Goal: Transaction & Acquisition: Purchase product/service

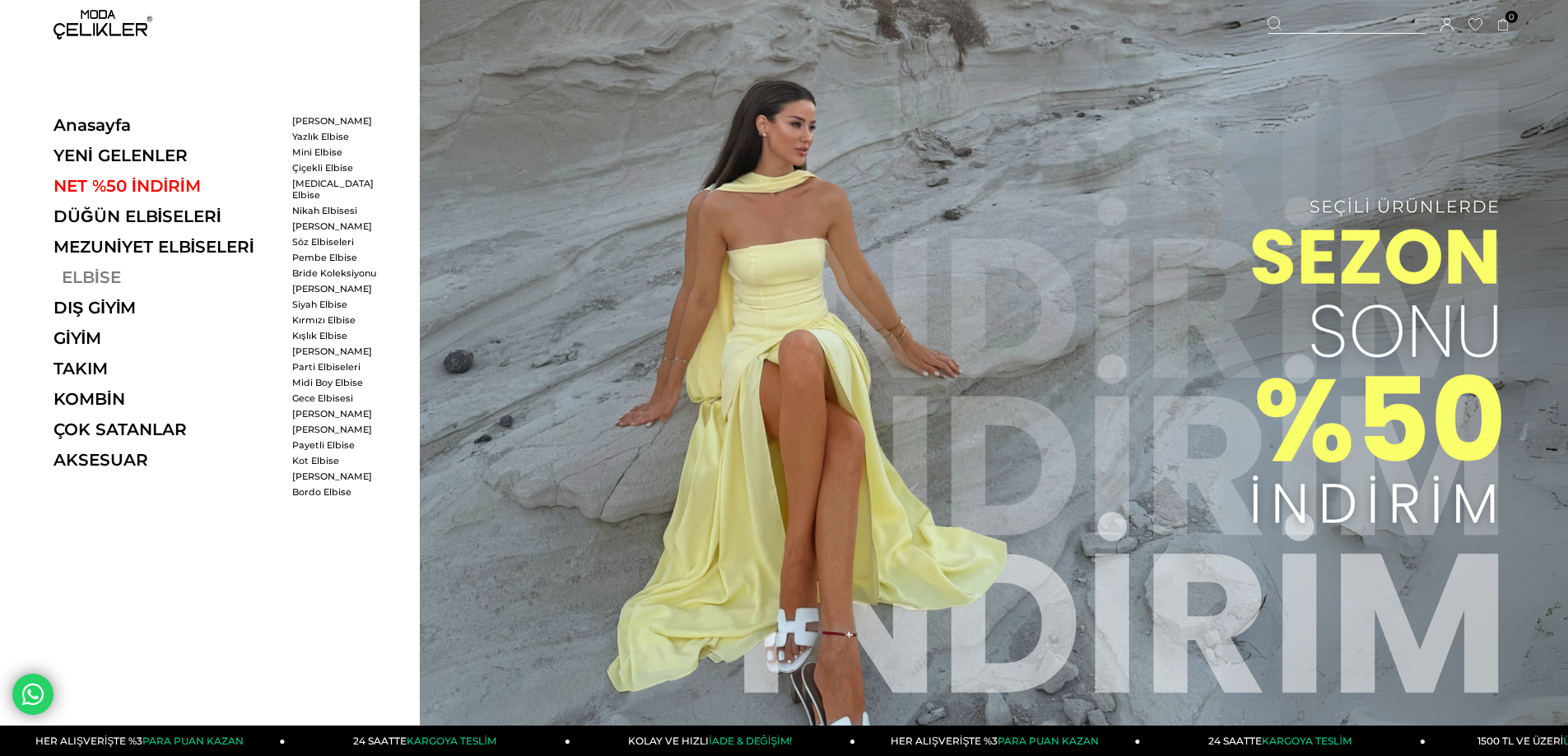
click at [95, 276] on link "ELBİSE" at bounding box center [166, 277] width 226 height 20
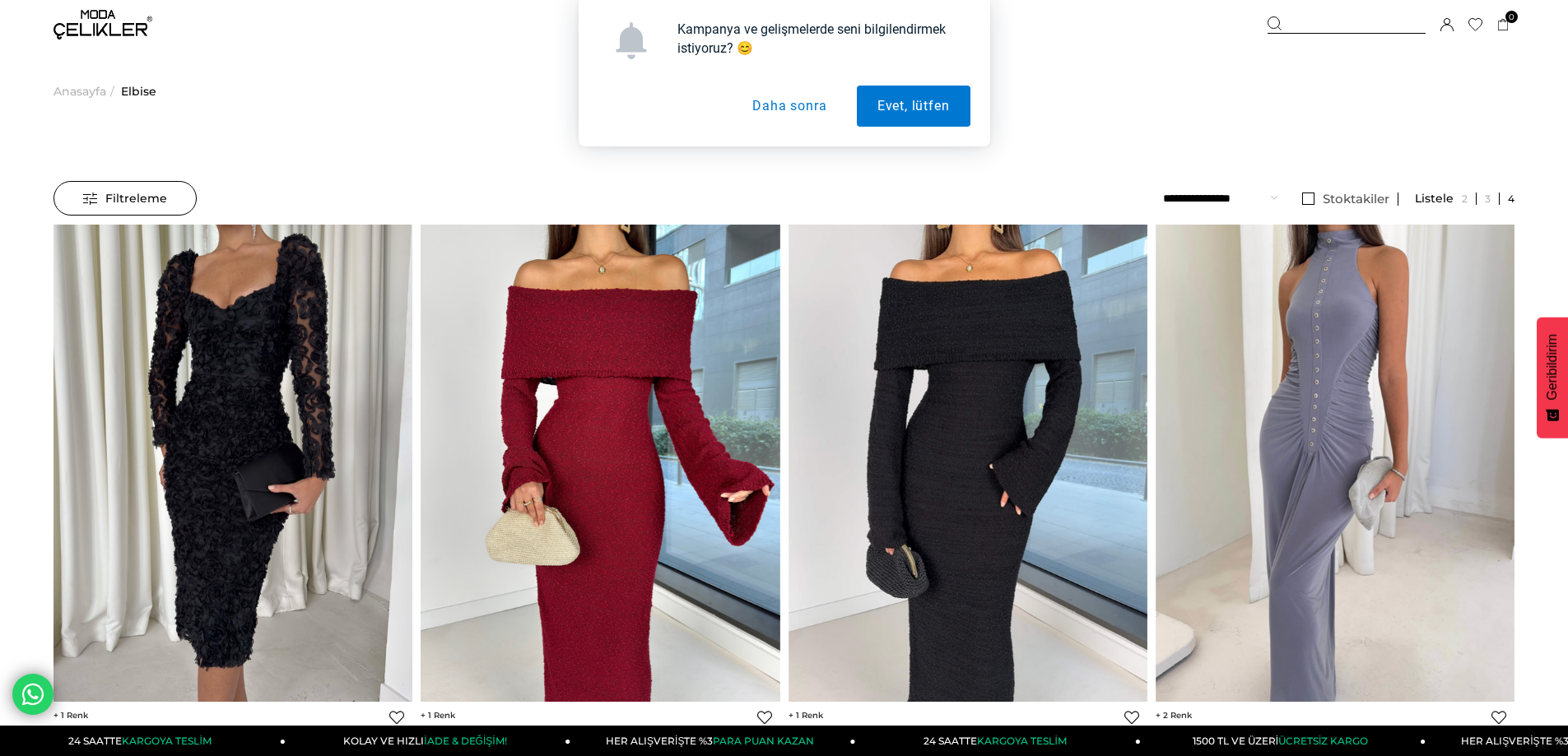
click at [781, 101] on button "Daha sonra" at bounding box center [790, 106] width 115 height 41
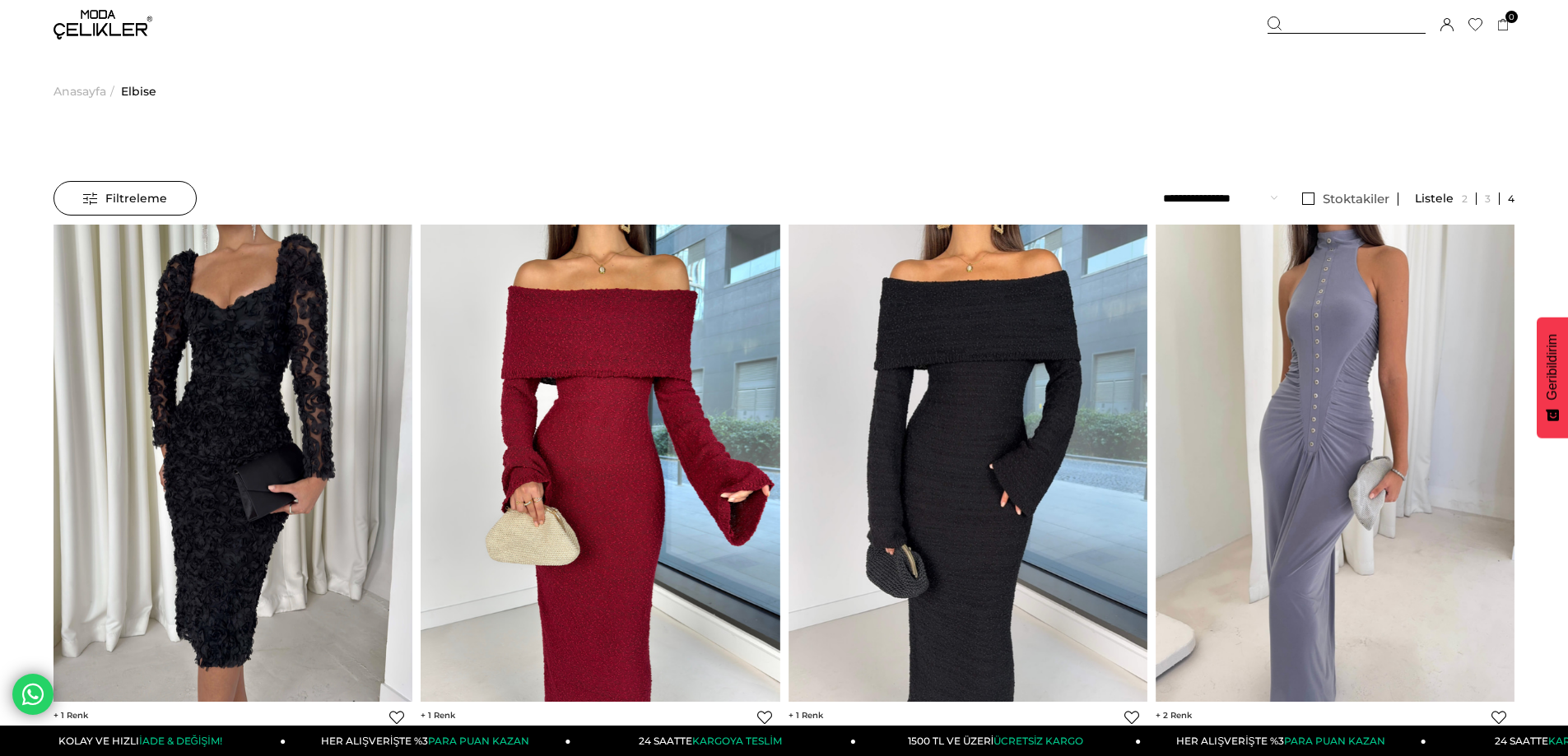
click at [1269, 202] on select "**********" at bounding box center [1219, 198] width 114 height 34
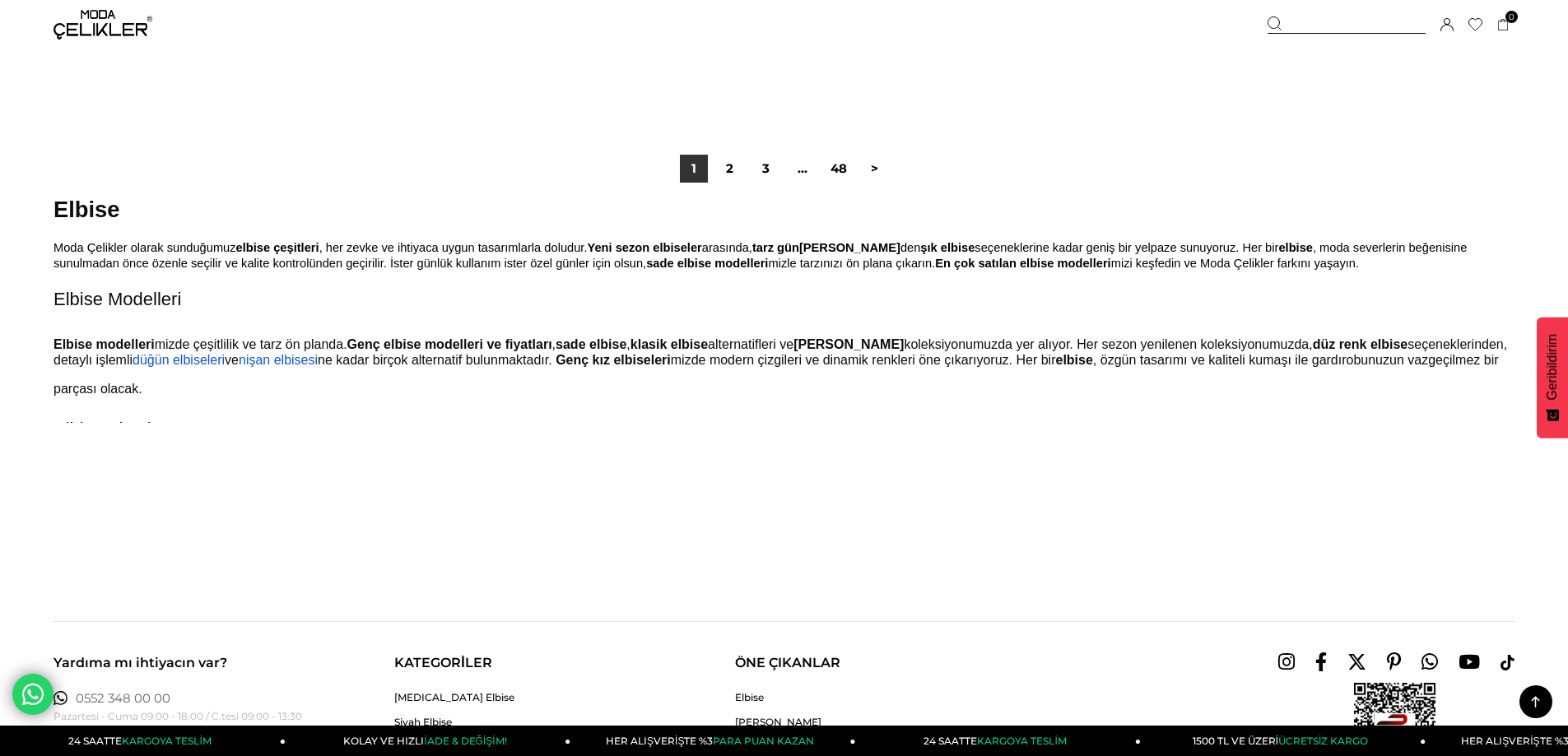
scroll to position [12261, 0]
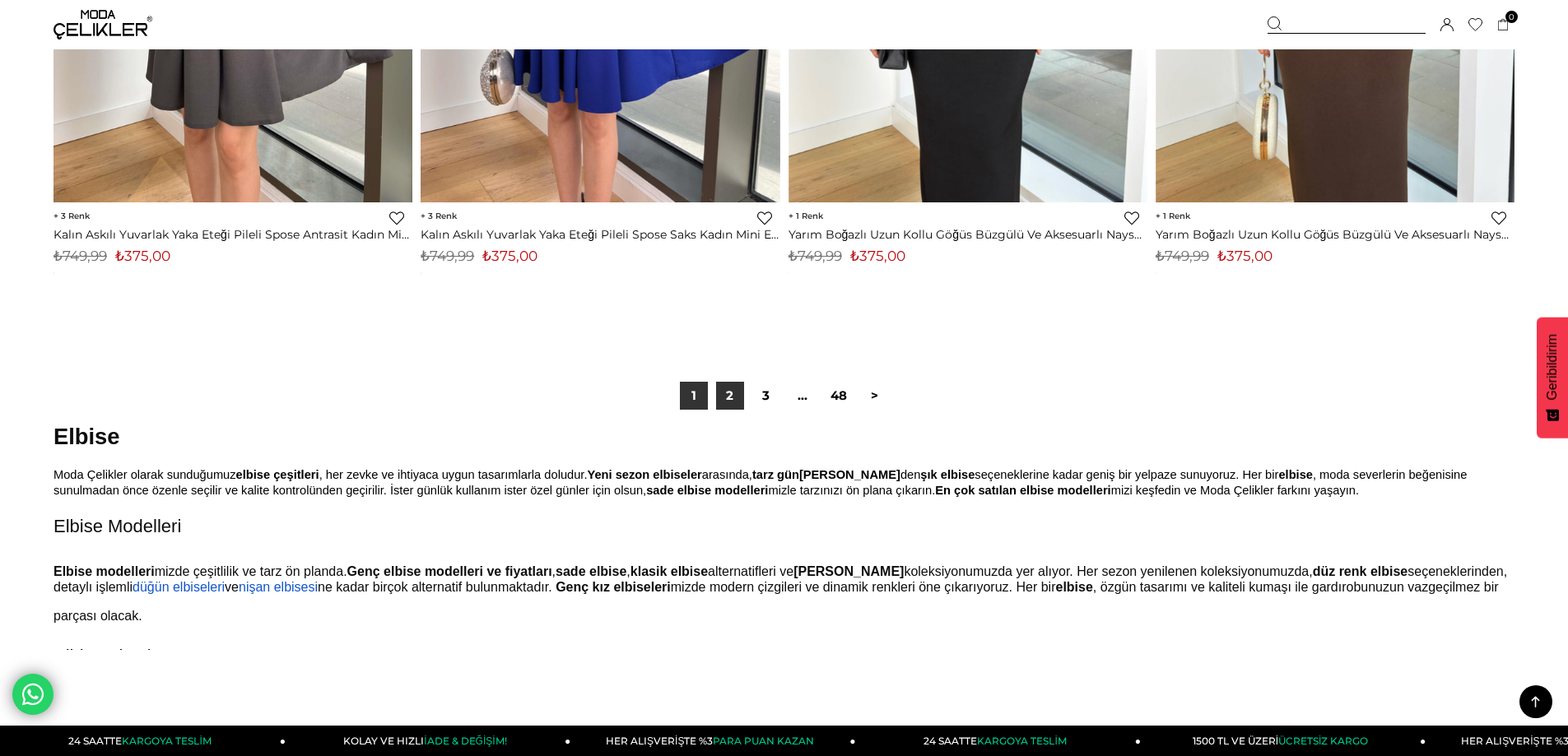
click at [725, 400] on link "2" at bounding box center [730, 396] width 28 height 28
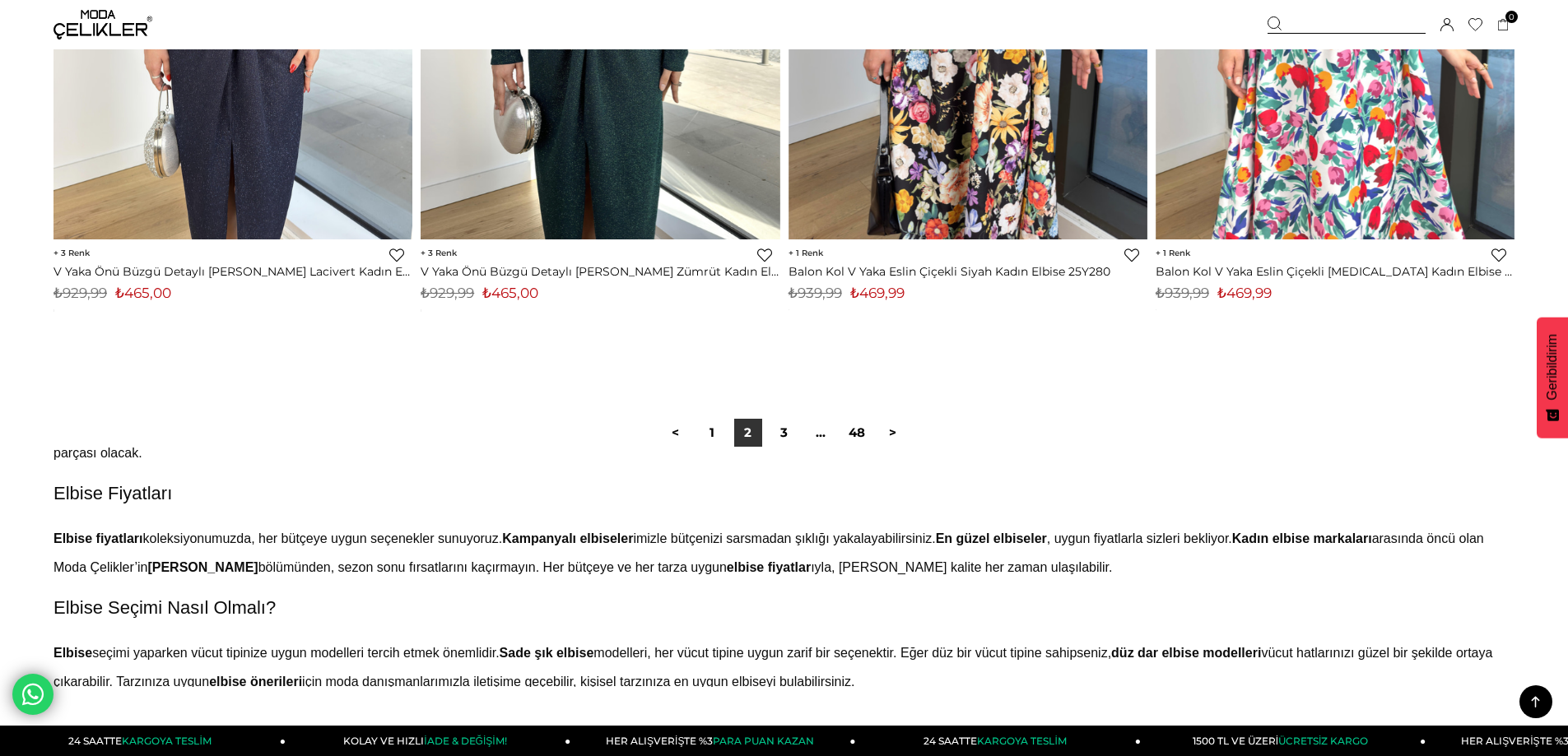
scroll to position [411, 0]
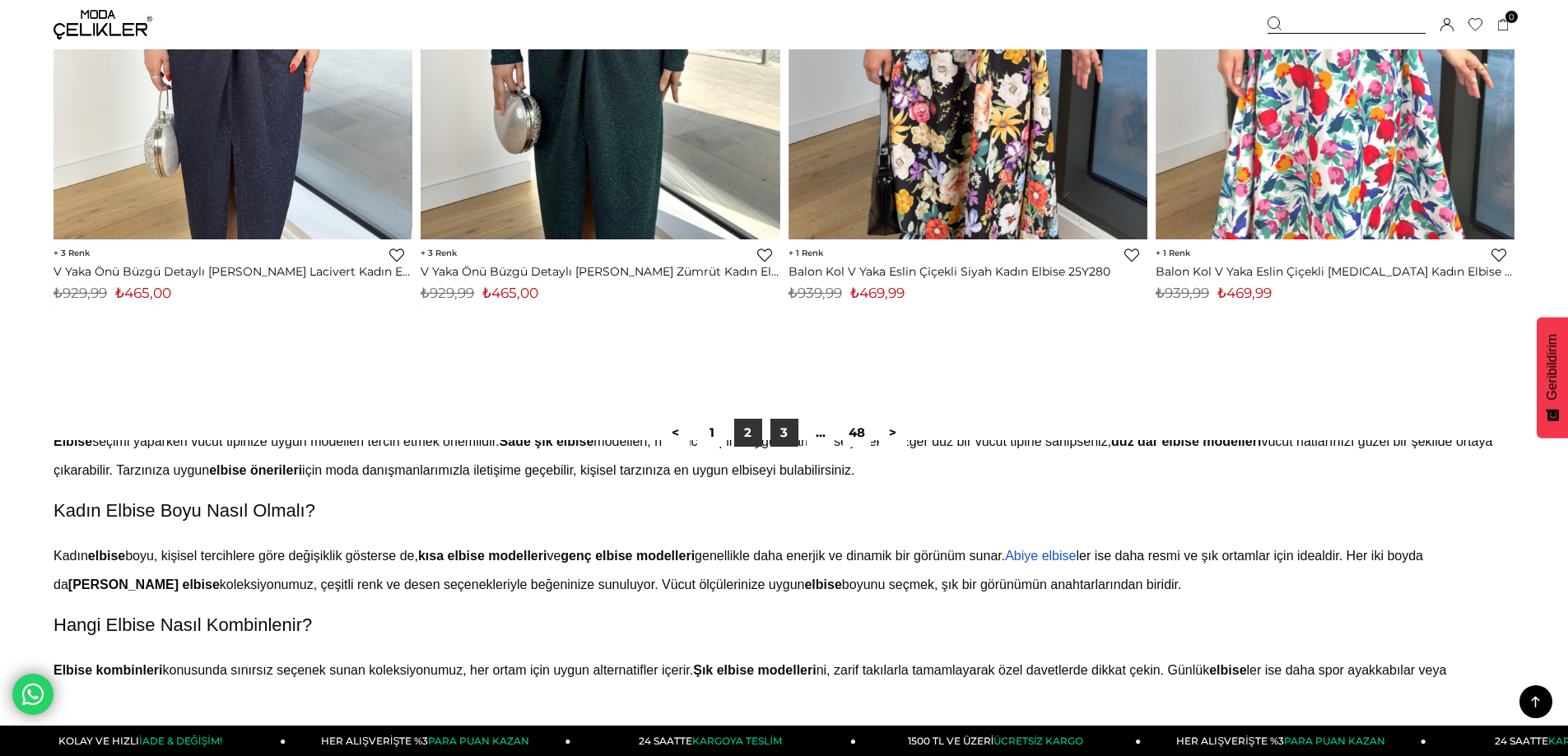
click at [777, 434] on link "3" at bounding box center [784, 432] width 28 height 28
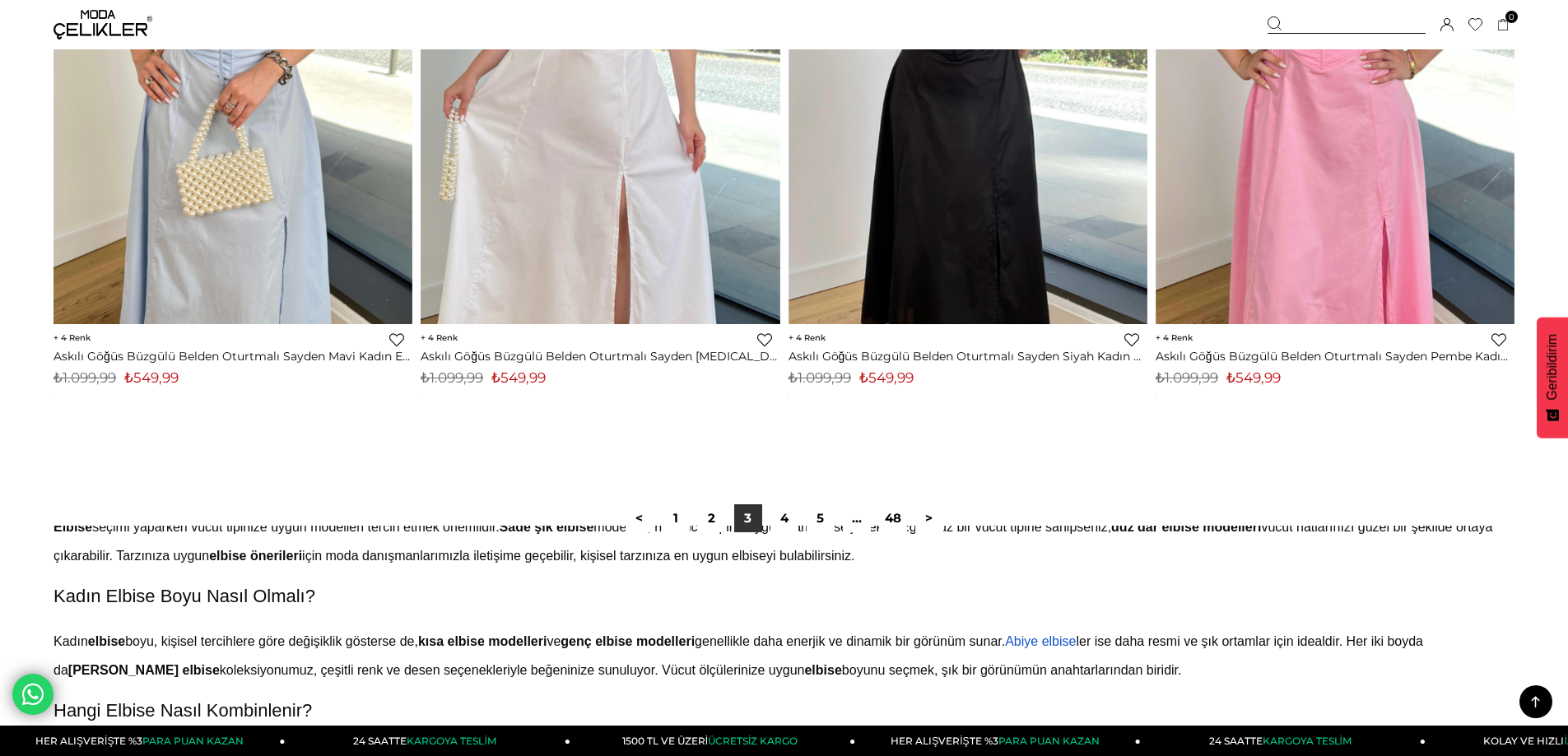
scroll to position [12342, 0]
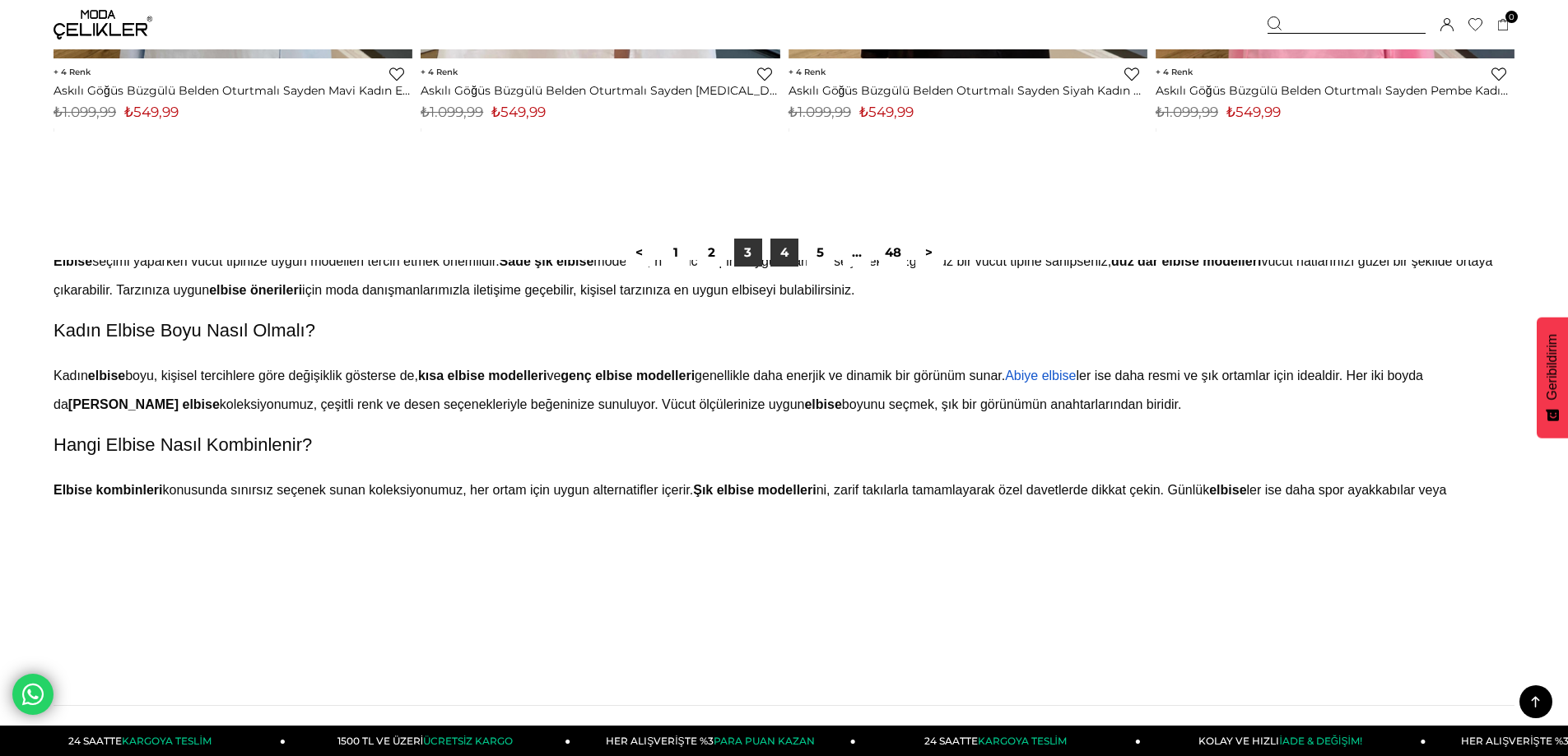
click at [786, 259] on link "4" at bounding box center [784, 253] width 28 height 28
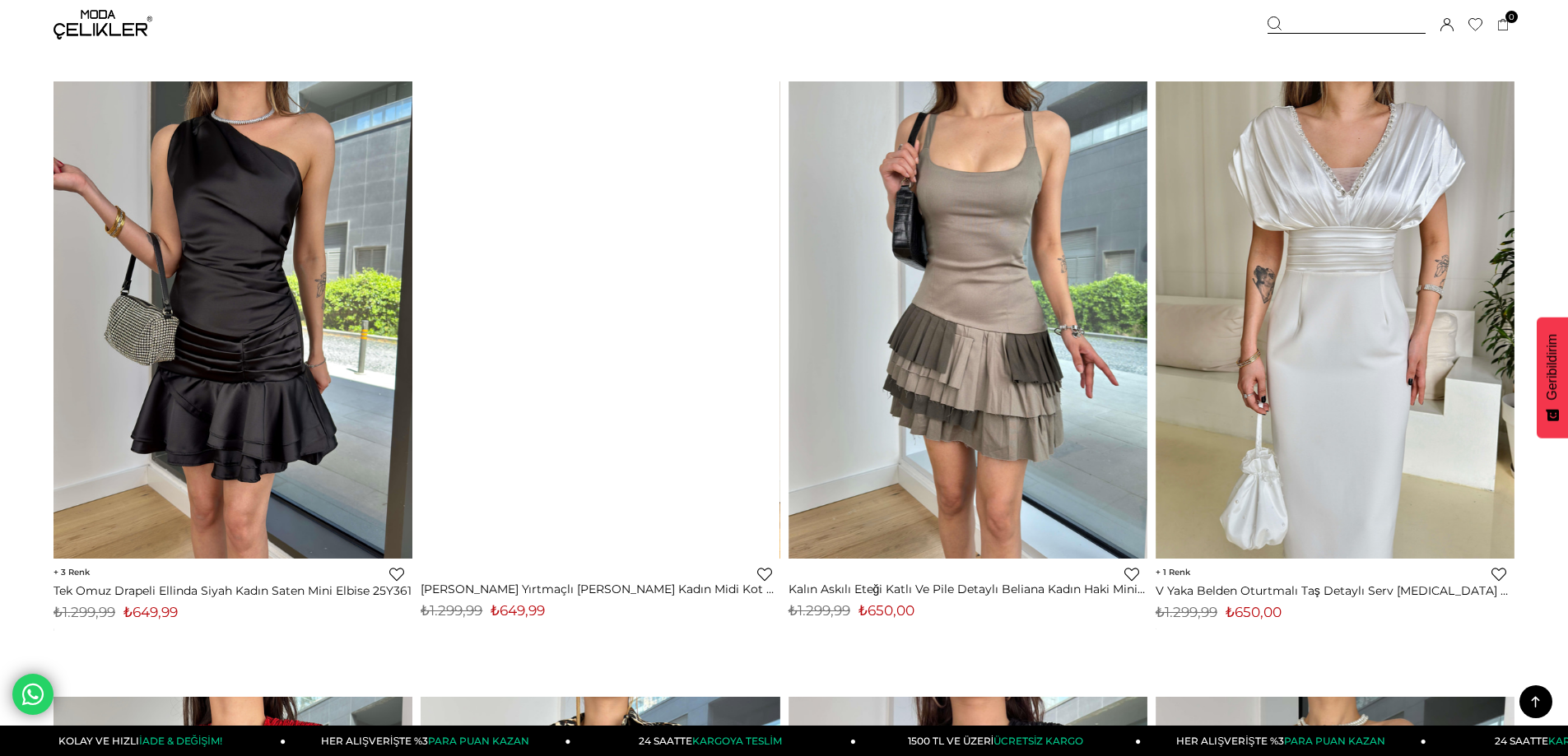
scroll to position [11356, 0]
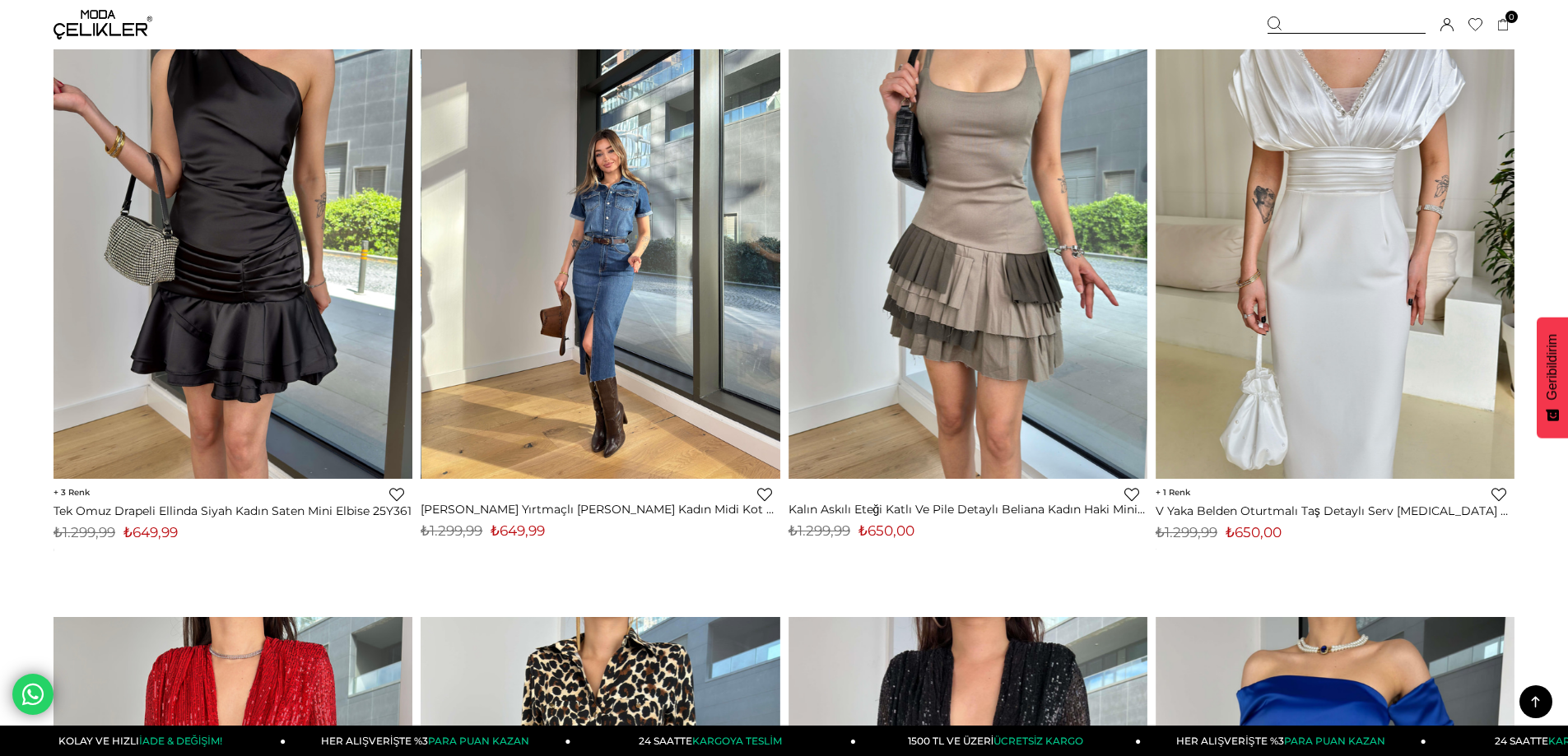
click at [611, 389] on img at bounding box center [601, 240] width 359 height 478
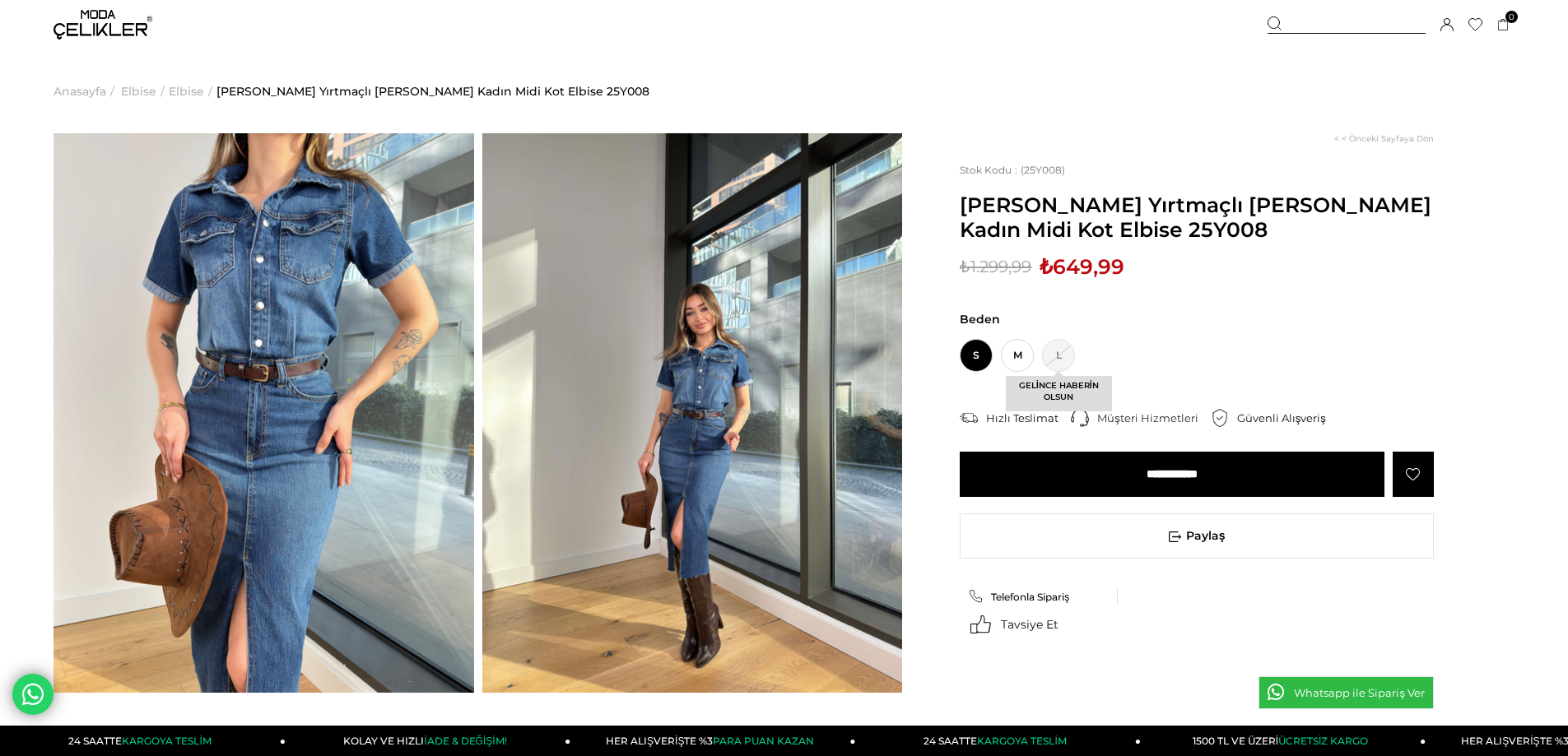
click at [1059, 390] on span "GELİNCE HABERİN OLSUN" at bounding box center [1058, 393] width 106 height 35
